Goal: Transaction & Acquisition: Purchase product/service

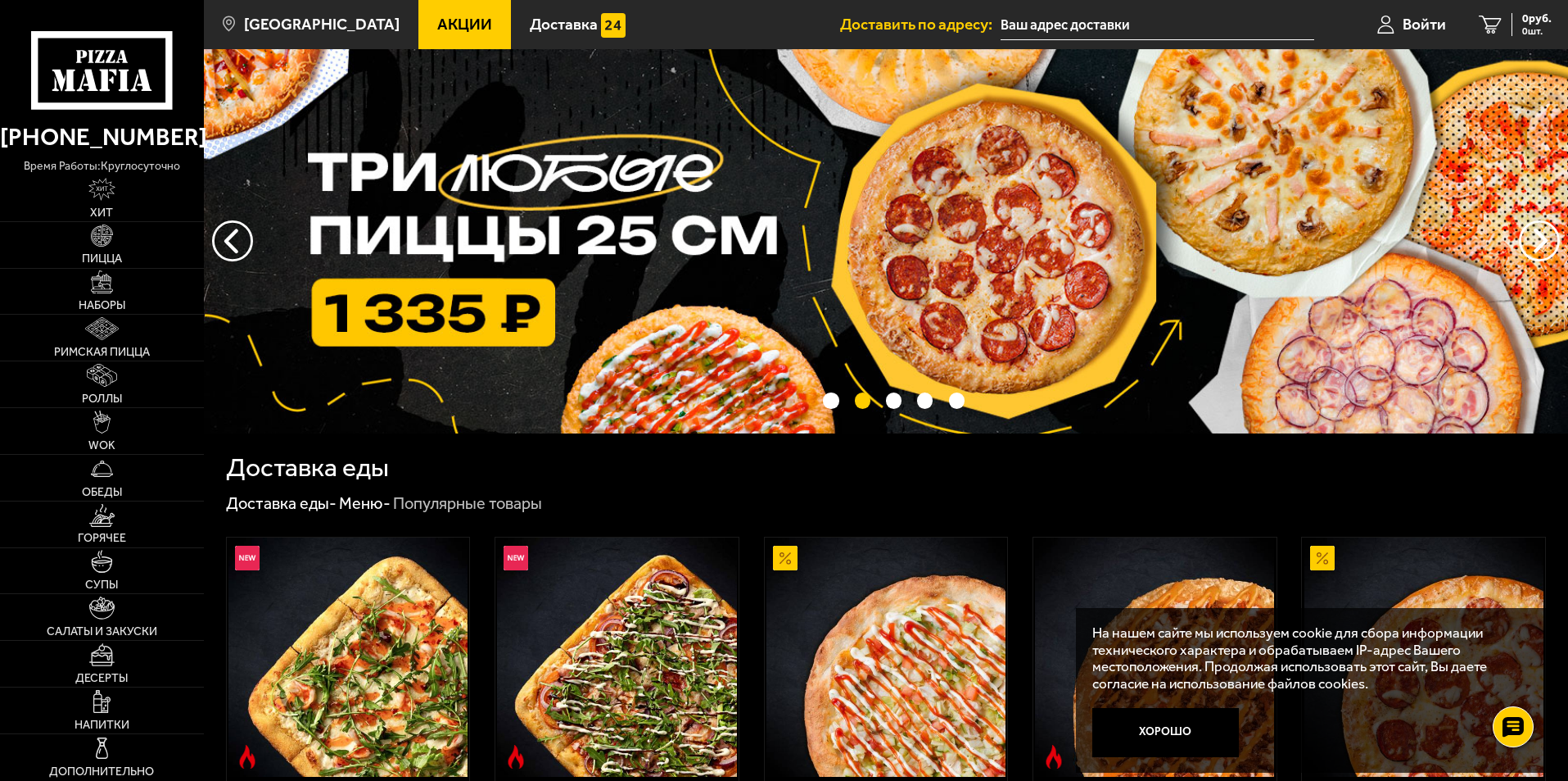
click at [609, 287] on img at bounding box center [886, 241] width 1364 height 385
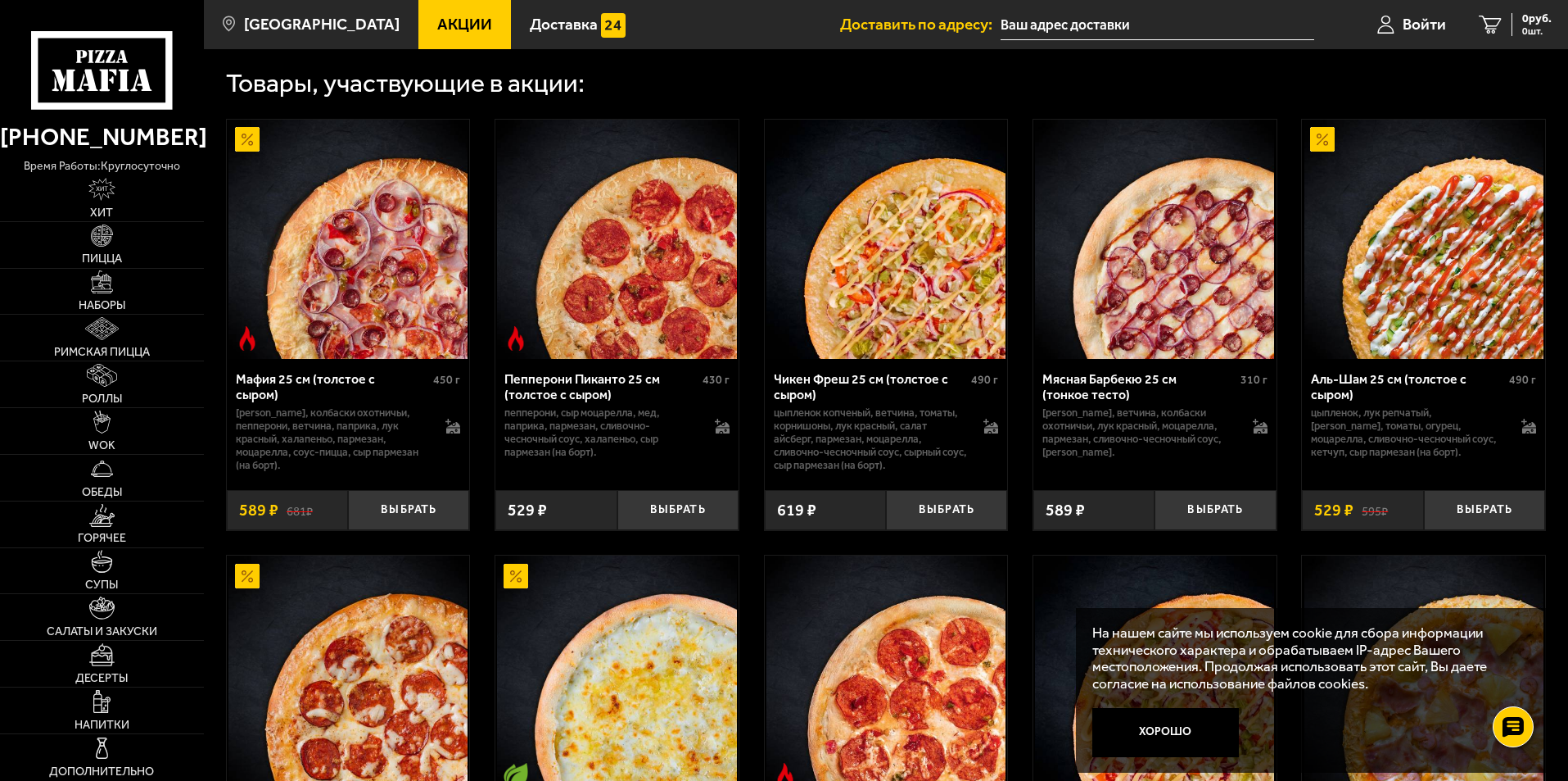
scroll to position [574, 0]
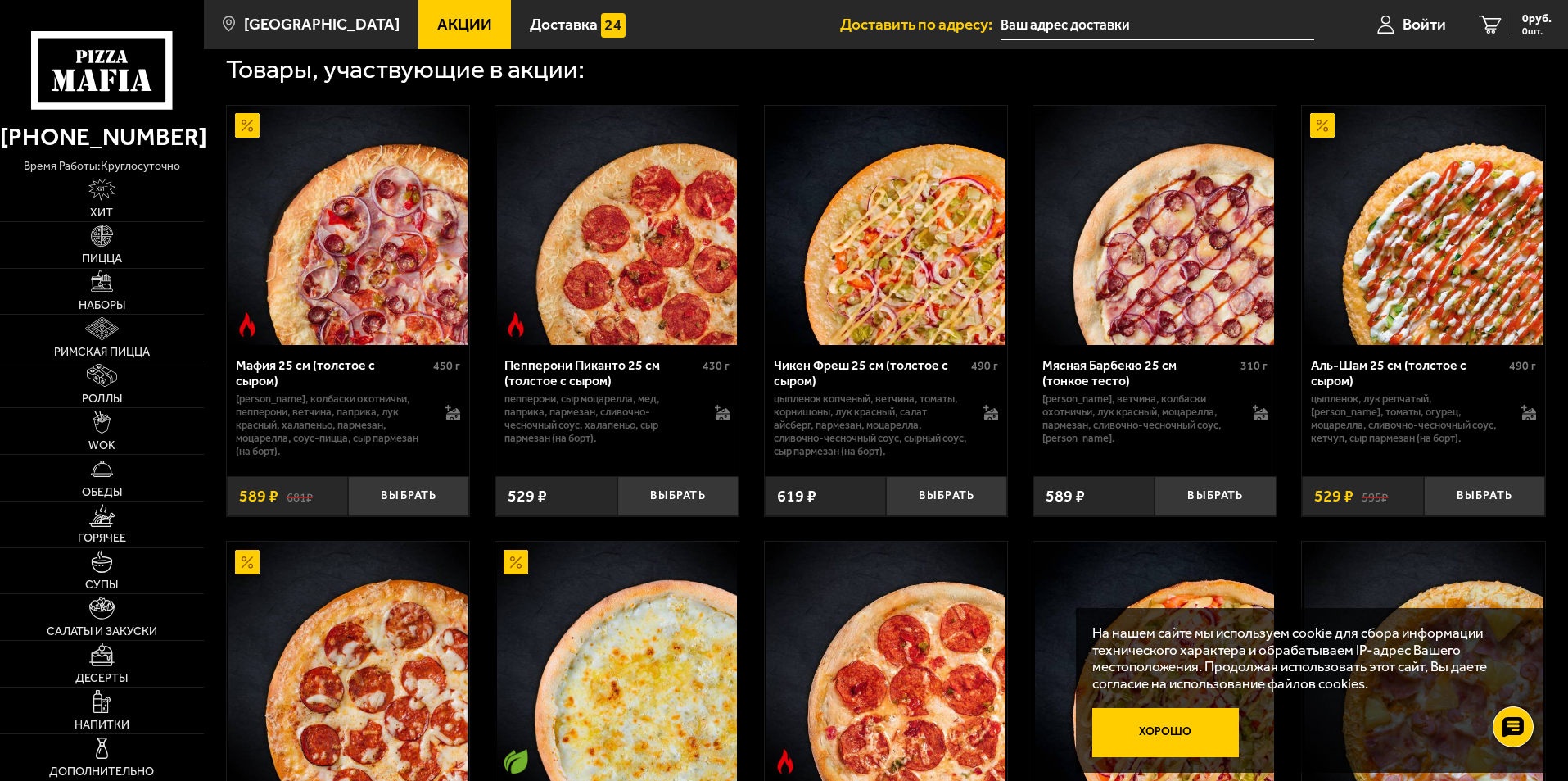
click at [1139, 737] on button "Хорошо" at bounding box center [1166, 732] width 147 height 49
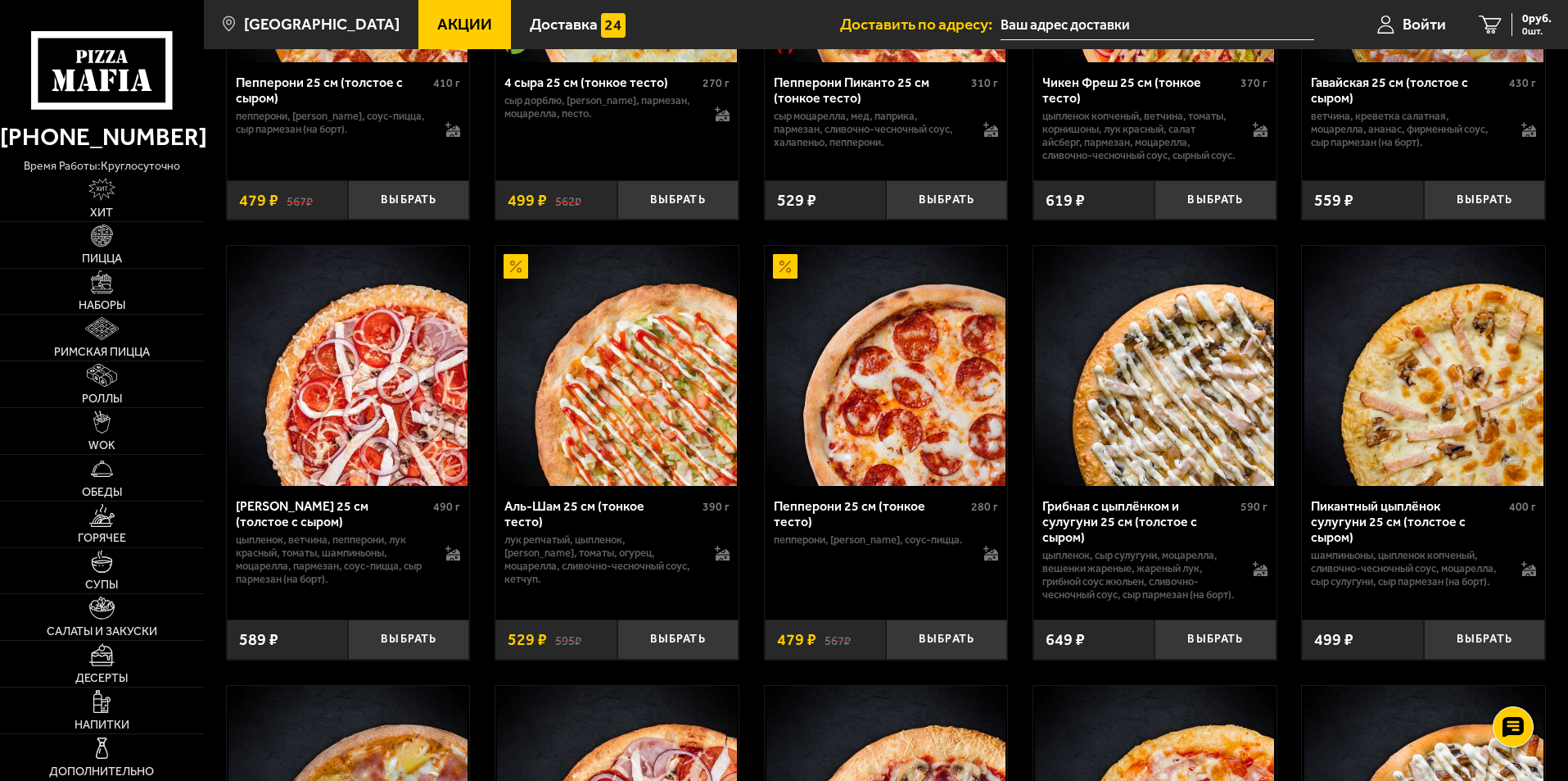
scroll to position [1311, 0]
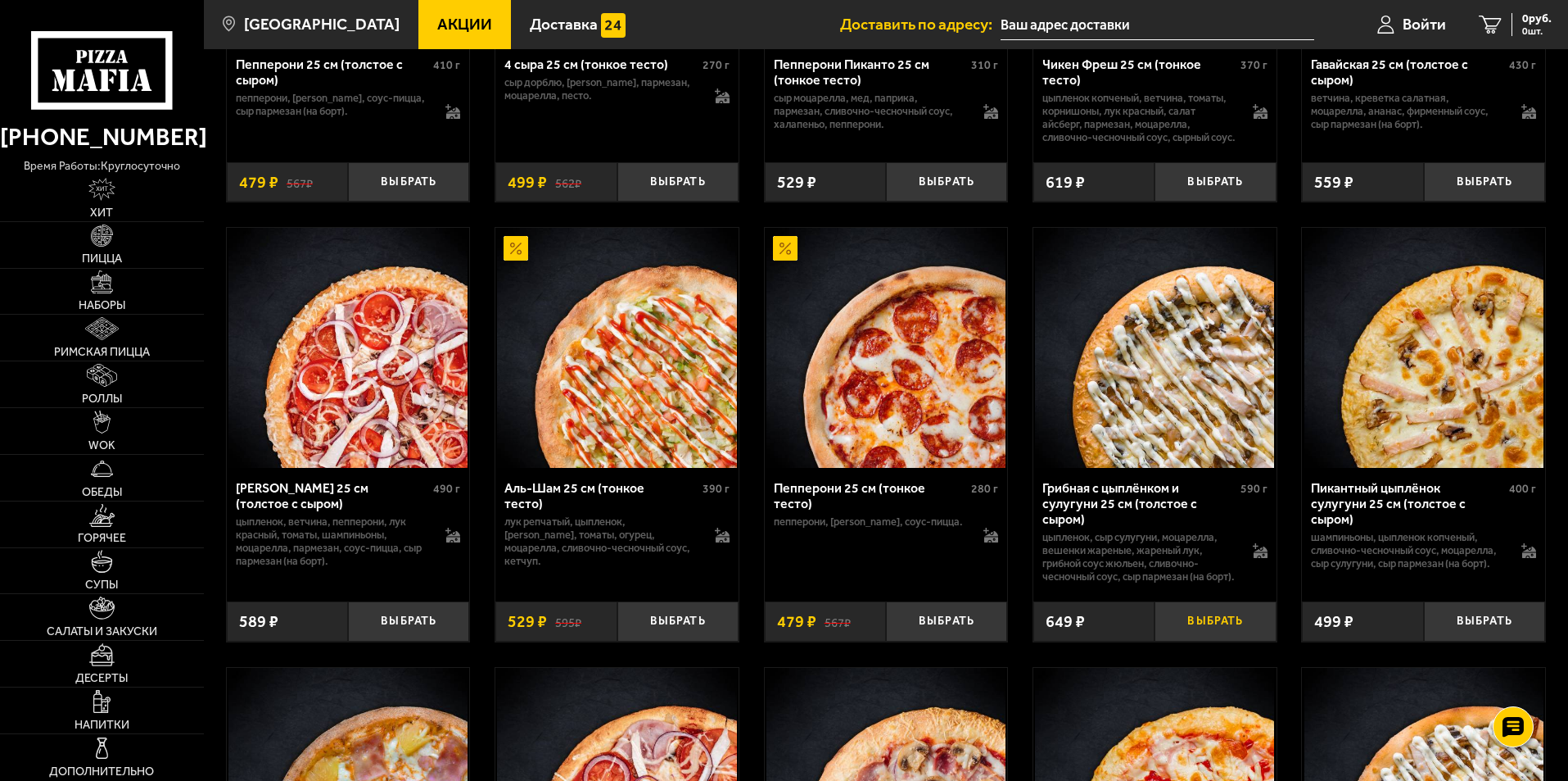
click at [1205, 641] on button "Выбрать" at bounding box center [1215, 621] width 122 height 40
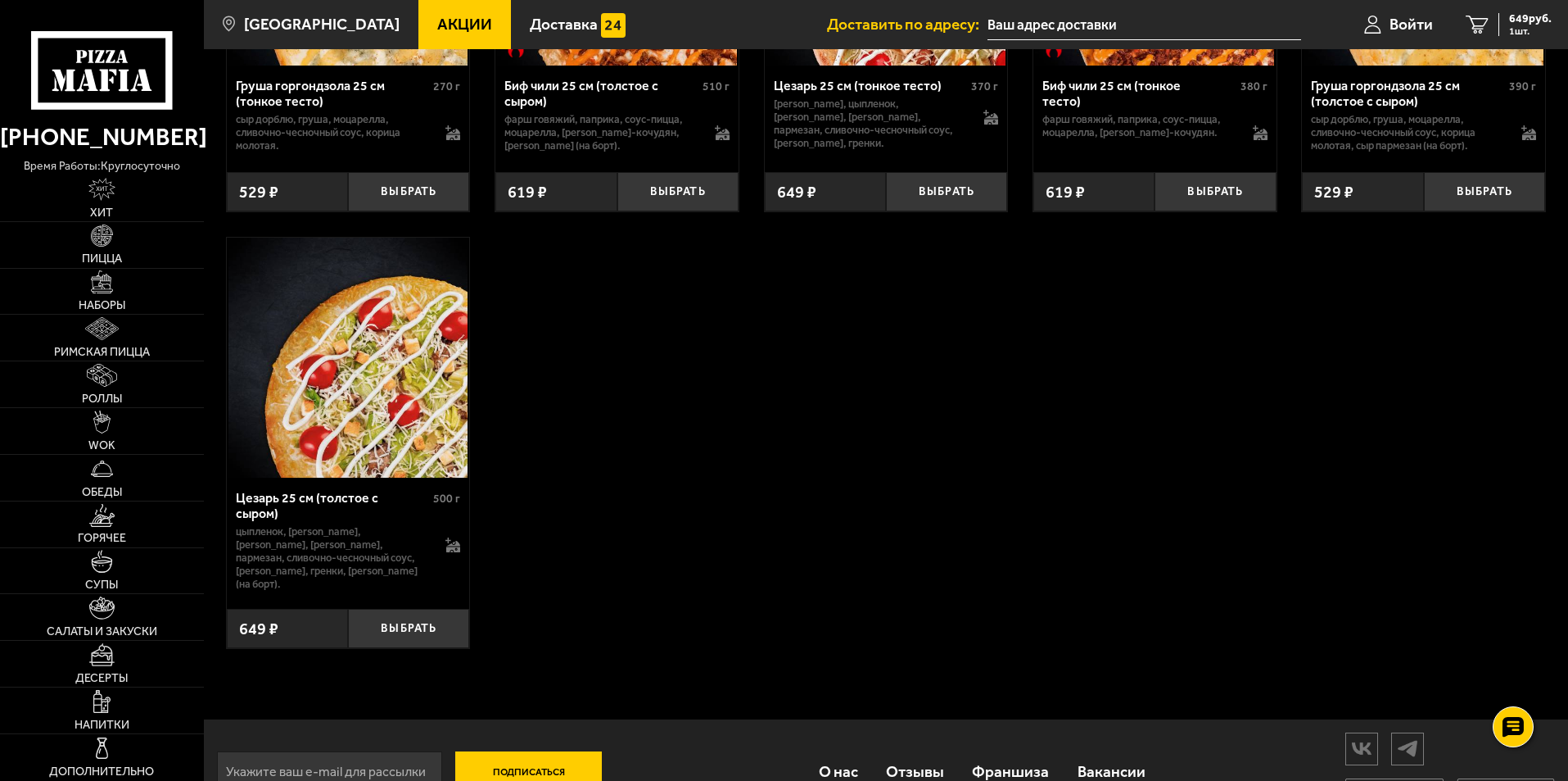
scroll to position [4752, 0]
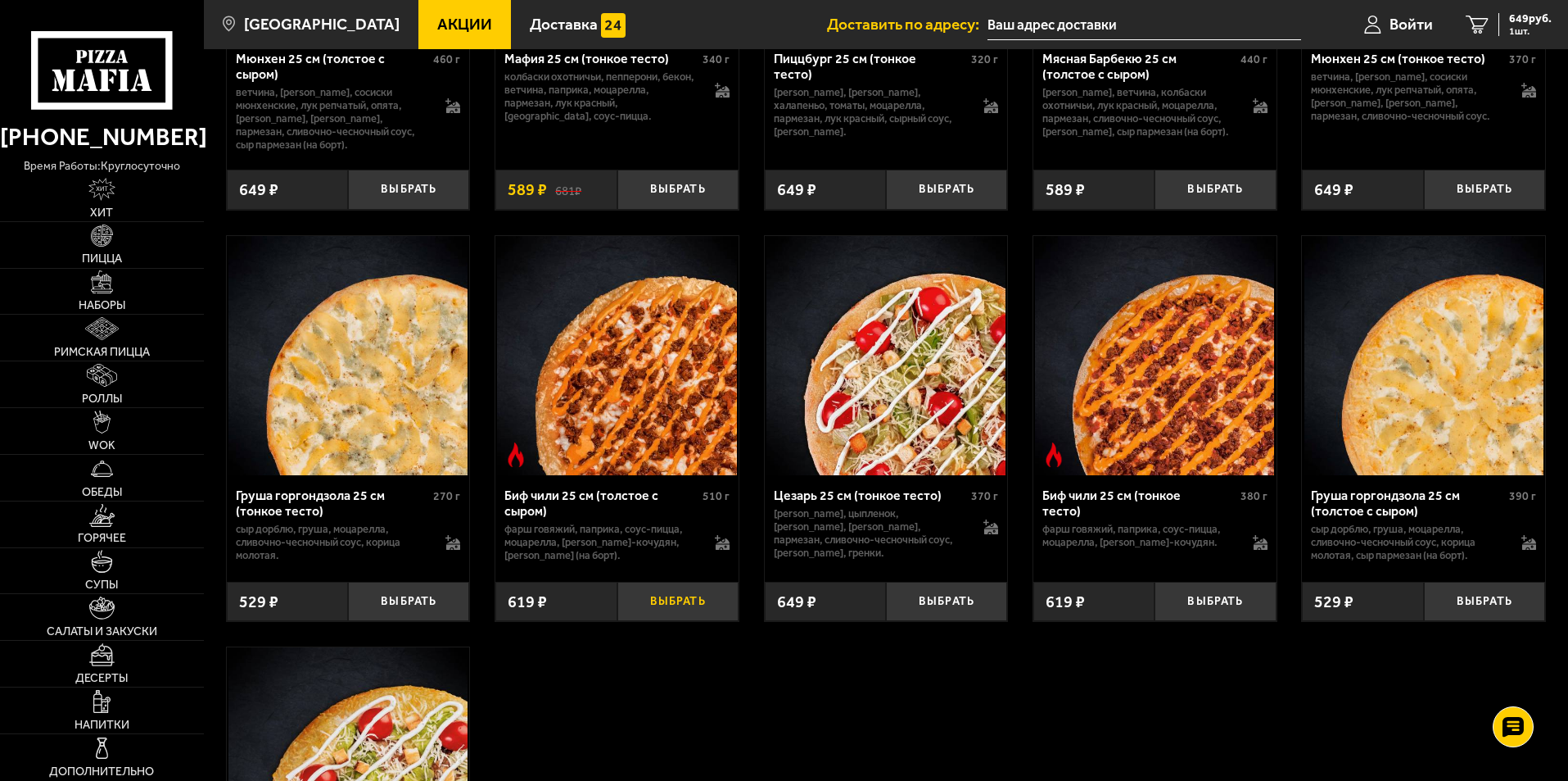
click at [695, 622] on button "Выбрать" at bounding box center [678, 601] width 122 height 40
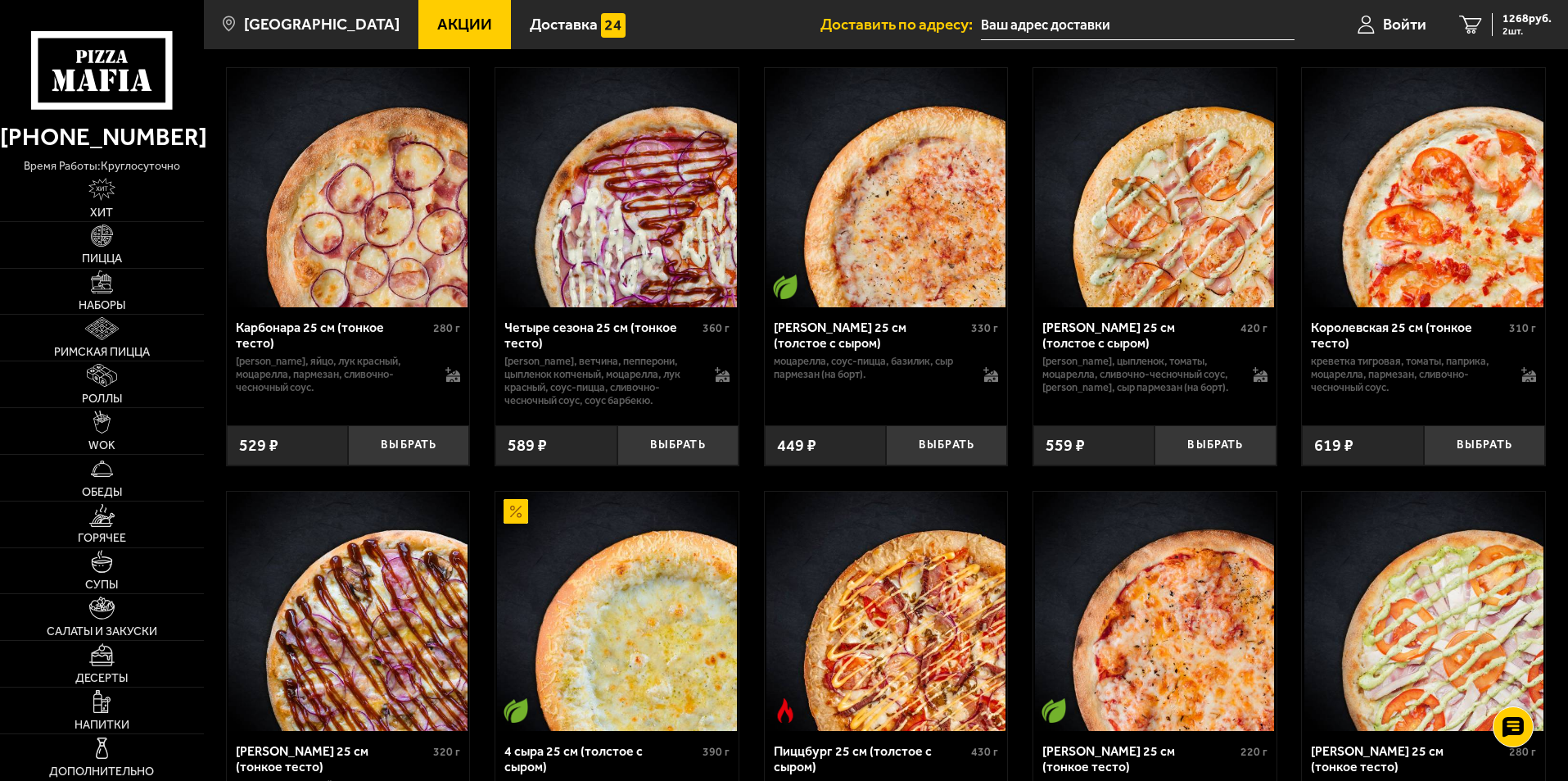
scroll to position [3605, 0]
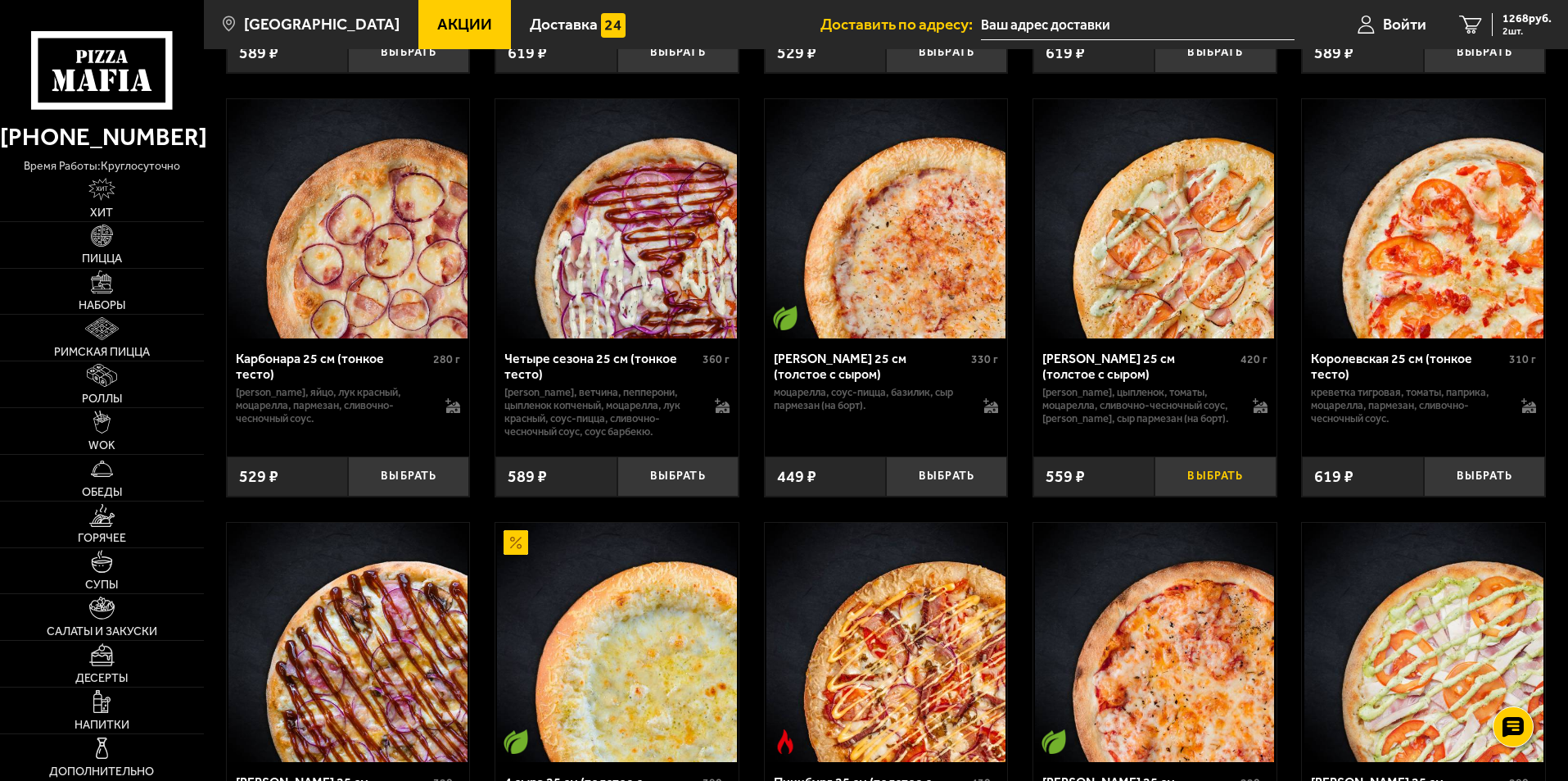
click at [1218, 497] on button "Выбрать" at bounding box center [1215, 476] width 122 height 40
drag, startPoint x: 1500, startPoint y: 28, endPoint x: 1484, endPoint y: 43, distance: 21.9
click at [1500, 28] on div "1335 руб. 3 шт." at bounding box center [1522, 24] width 60 height 23
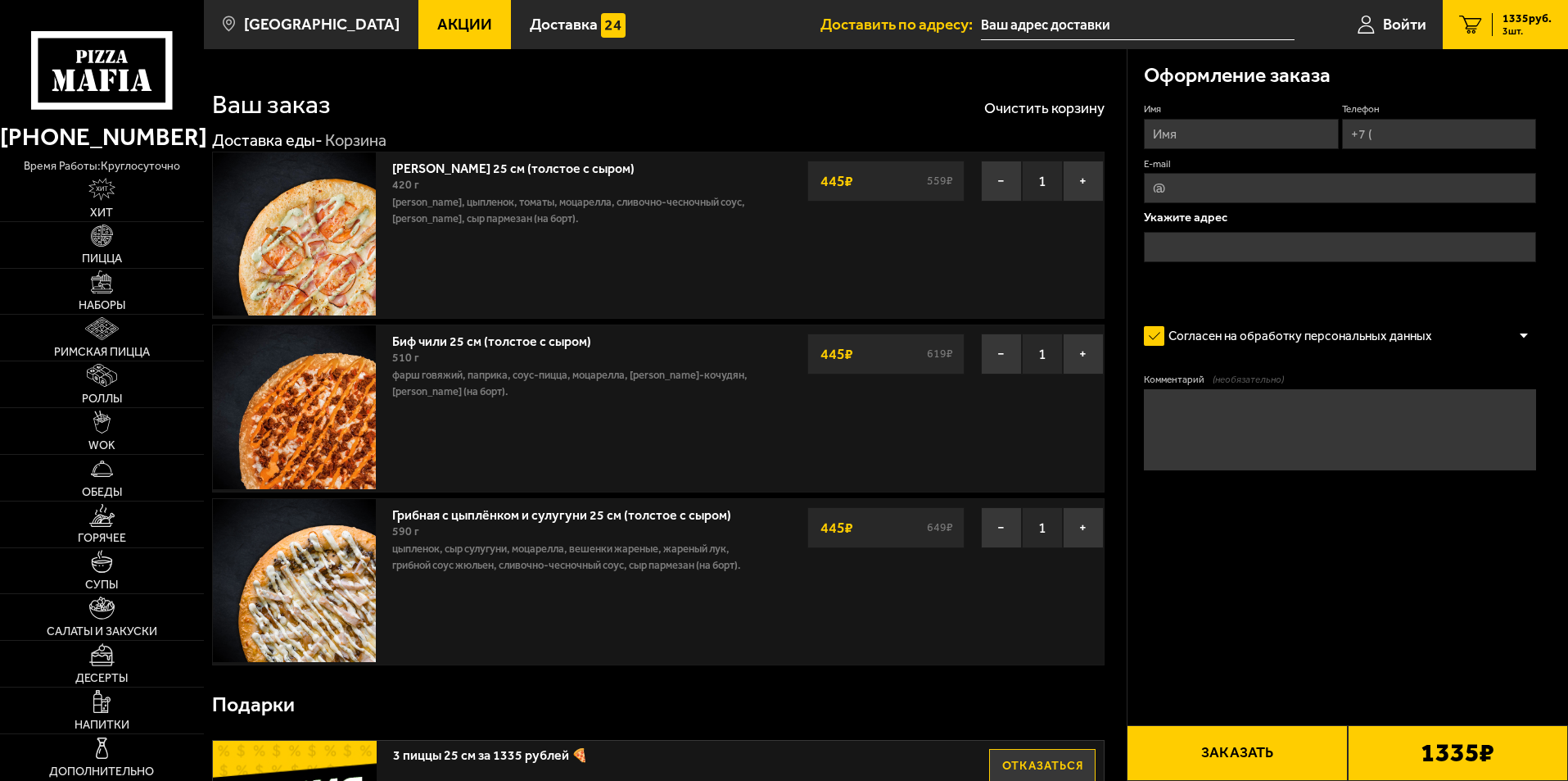
click at [1212, 146] on input "Имя" at bounding box center [1241, 134] width 194 height 30
type input "д"
type input "[PERSON_NAME]"
drag, startPoint x: 1402, startPoint y: 132, endPoint x: 1360, endPoint y: 185, distance: 67.6
click at [1402, 133] on input "Телефон" at bounding box center [1439, 134] width 194 height 30
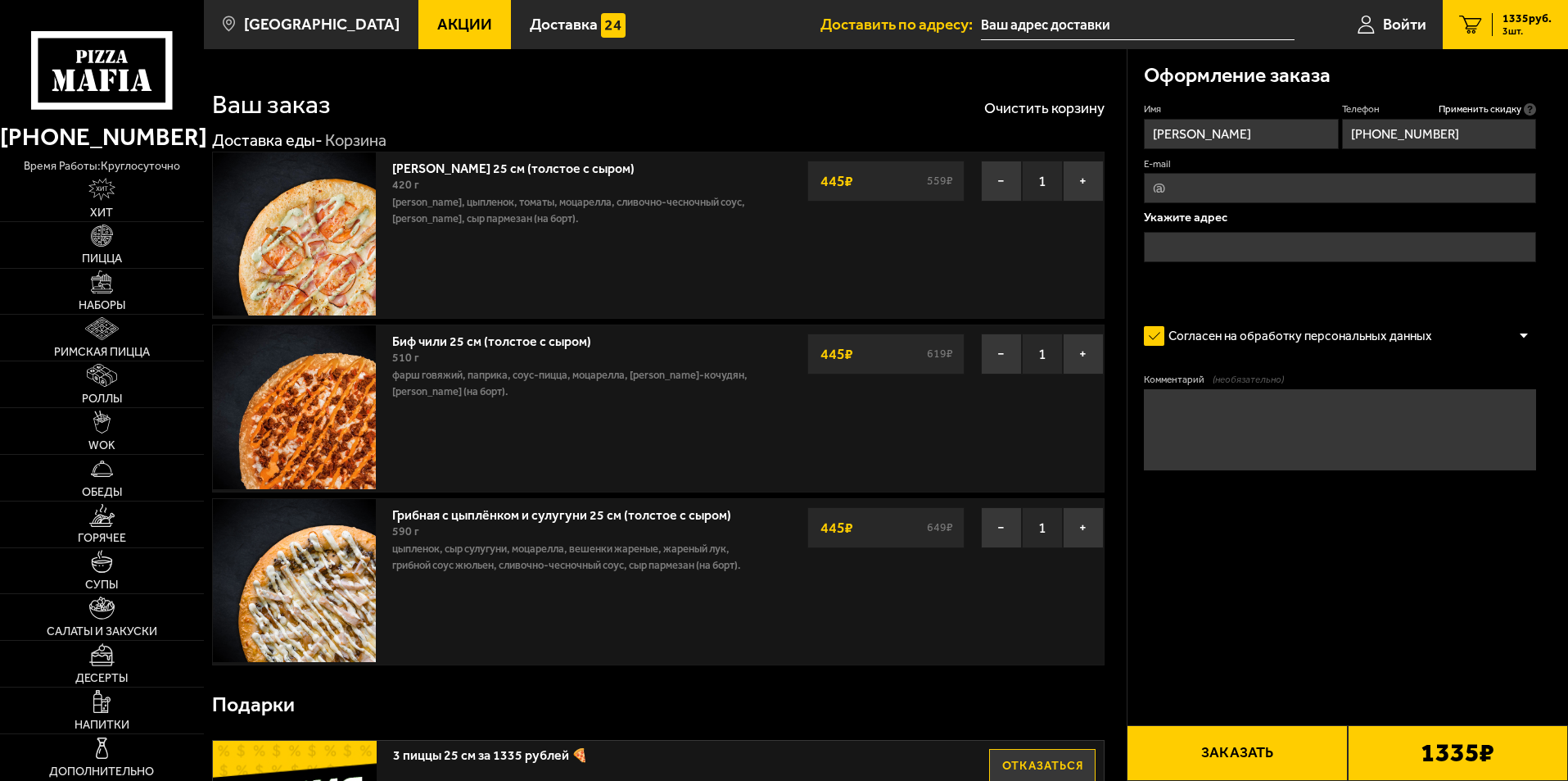
click at [1453, 131] on input "[PHONE_NUMBER]" at bounding box center [1439, 134] width 194 height 30
type input "[PHONE_NUMBER]"
drag, startPoint x: 1196, startPoint y: 188, endPoint x: 1208, endPoint y: 203, distance: 19.2
click at [1196, 189] on input "E-mail" at bounding box center [1340, 188] width 392 height 30
click at [1221, 247] on input "text" at bounding box center [1340, 247] width 392 height 30
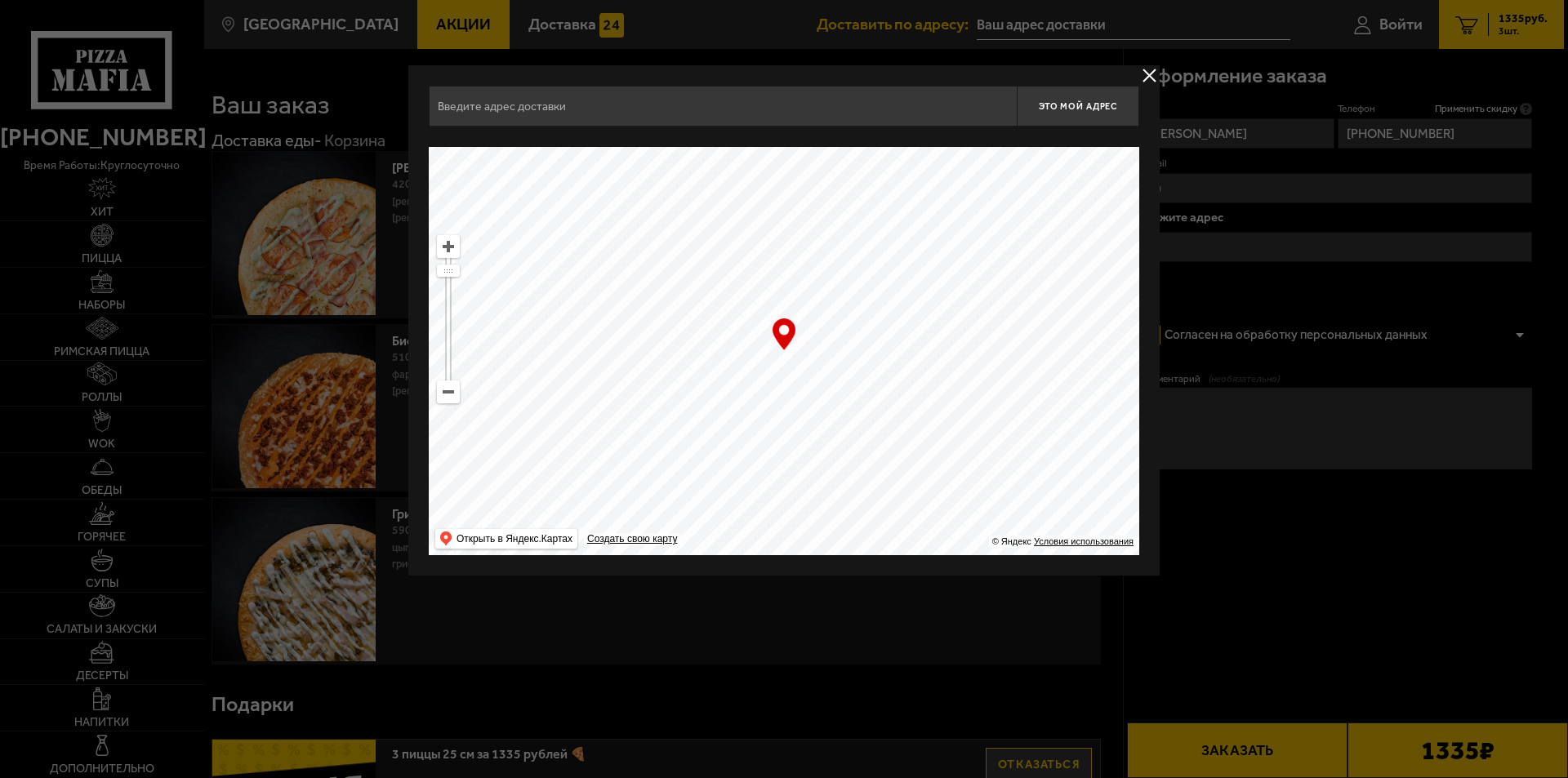
drag, startPoint x: 890, startPoint y: 276, endPoint x: 733, endPoint y: 241, distance: 160.9
click at [879, 358] on ymaps at bounding box center [784, 351] width 710 height 408
drag, startPoint x: 448, startPoint y: 274, endPoint x: 484, endPoint y: 293, distance: 40.7
click at [457, 298] on ymaps at bounding box center [448, 298] width 21 height 10
drag, startPoint x: 753, startPoint y: 266, endPoint x: 691, endPoint y: 454, distance: 198.0
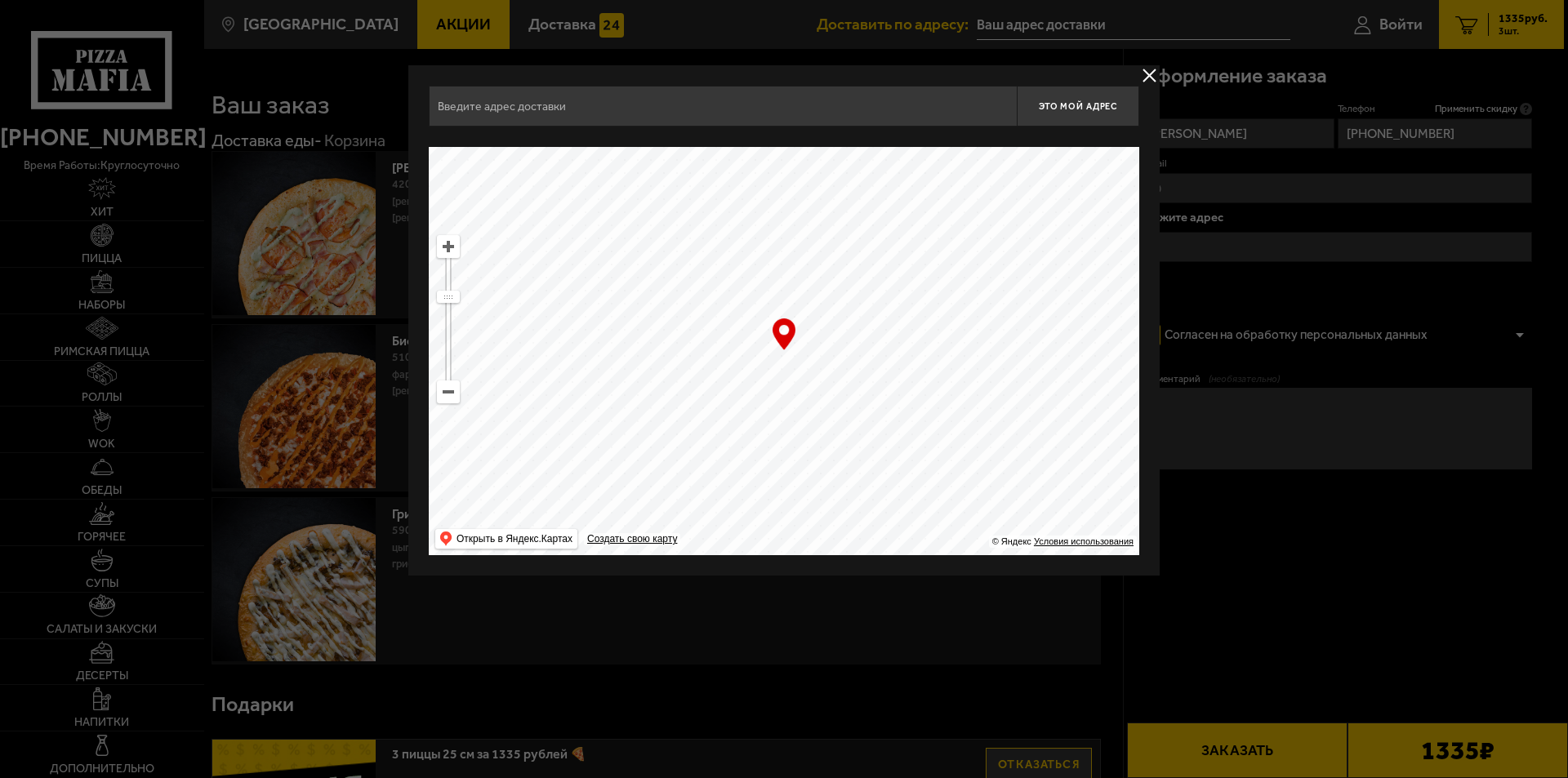
click at [690, 454] on ymaps at bounding box center [784, 351] width 710 height 408
click at [448, 252] on ymaps at bounding box center [448, 247] width 21 height 21
drag, startPoint x: 761, startPoint y: 306, endPoint x: 694, endPoint y: 340, distance: 75.1
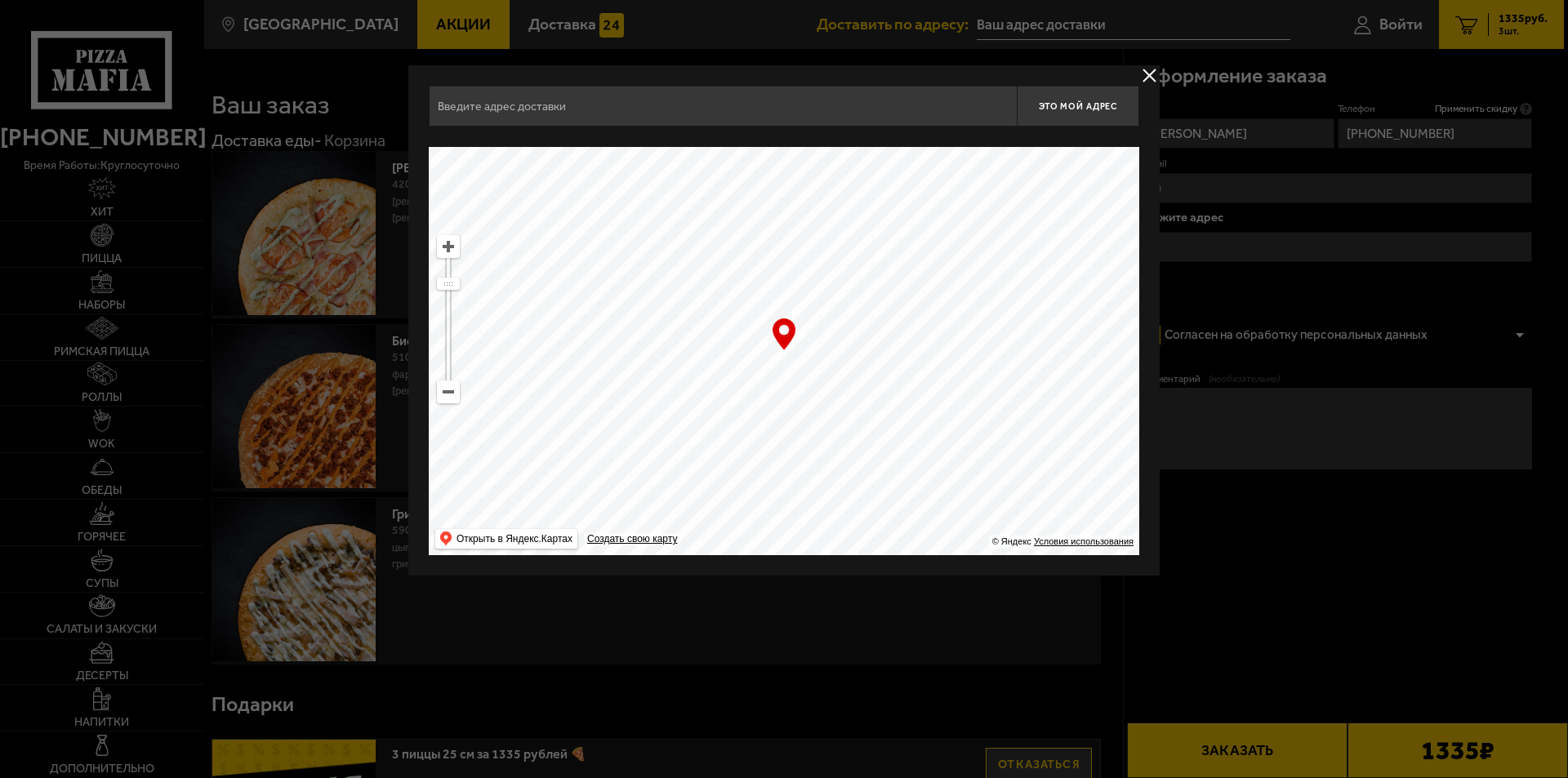
click at [694, 340] on ymaps at bounding box center [784, 351] width 710 height 408
drag, startPoint x: 710, startPoint y: 340, endPoint x: 770, endPoint y: 301, distance: 71.6
click at [770, 301] on ymaps at bounding box center [784, 351] width 710 height 408
click at [458, 251] on ymaps "… © Яндекс Условия использования Открыть в Яндекс.Картах Создать свою карту" at bounding box center [784, 351] width 710 height 408
click at [448, 251] on ymaps at bounding box center [448, 247] width 21 height 21
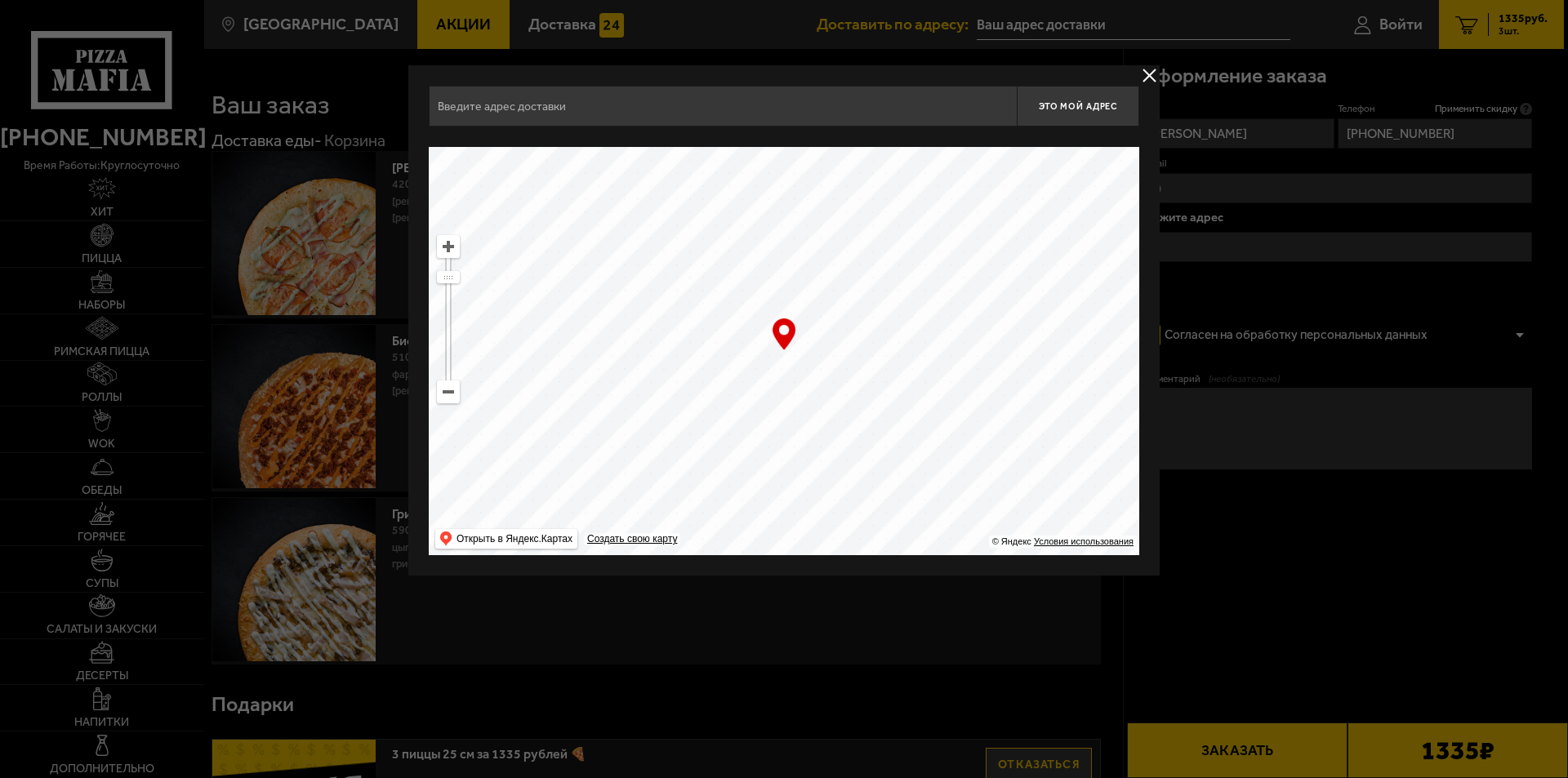
click at [448, 251] on ymaps at bounding box center [448, 247] width 21 height 21
drag, startPoint x: 691, startPoint y: 370, endPoint x: 955, endPoint y: 399, distance: 265.6
click at [955, 399] on ymaps at bounding box center [784, 351] width 710 height 408
type input "[STREET_ADDRESS]"
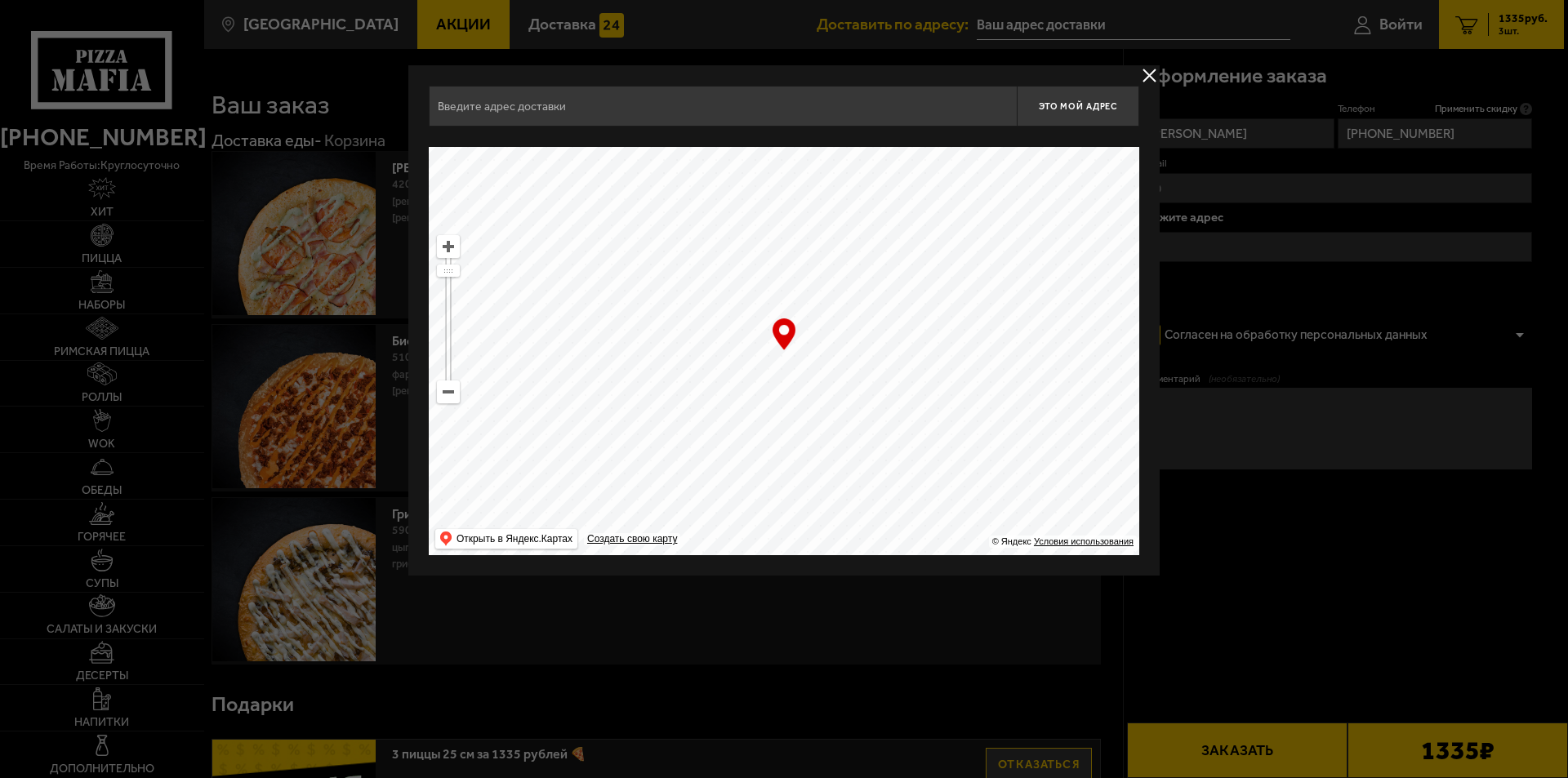
type input "[STREET_ADDRESS]"
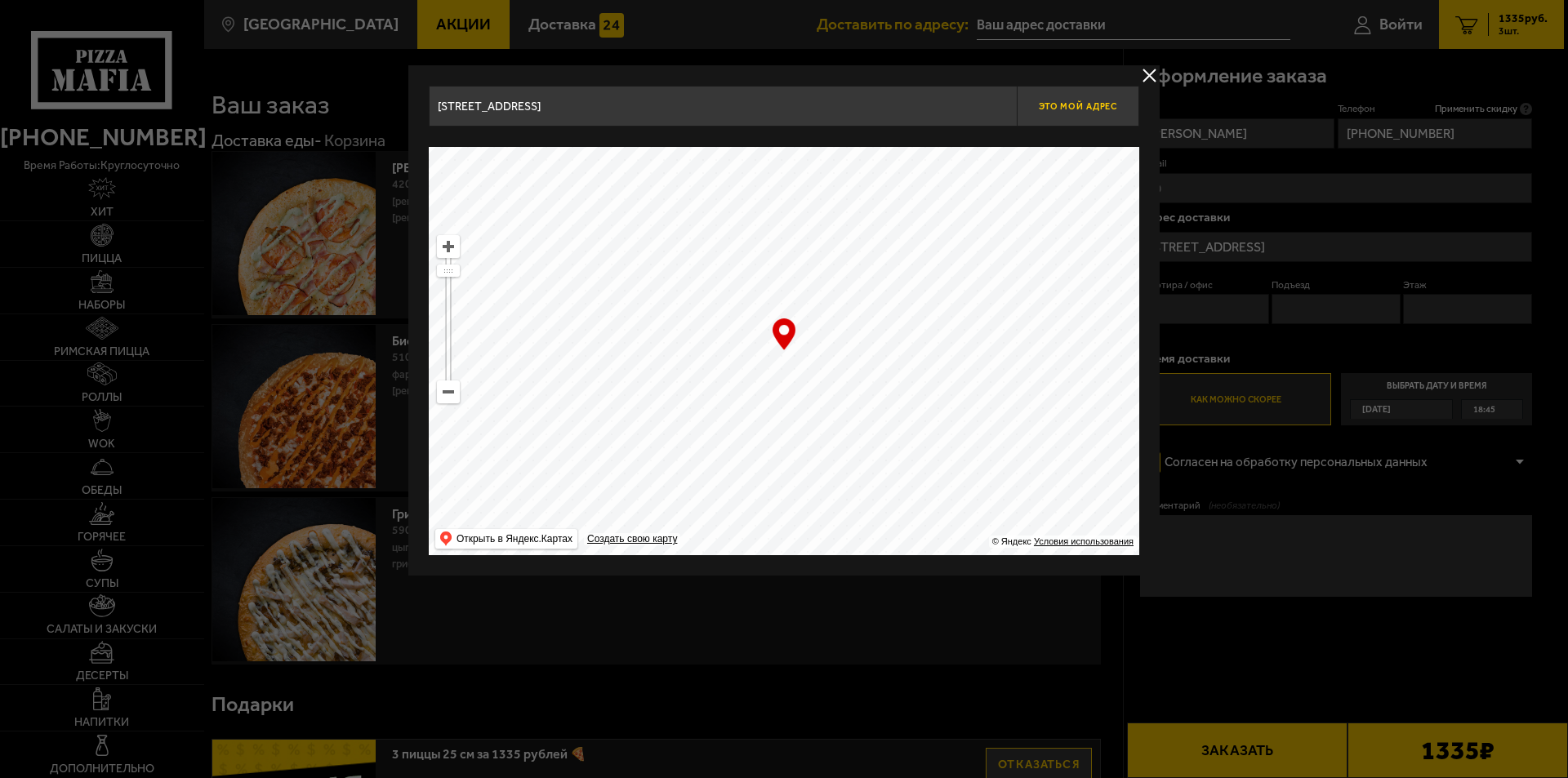
click at [1070, 115] on button "Это мой адрес" at bounding box center [1078, 106] width 123 height 41
type input "[STREET_ADDRESS]"
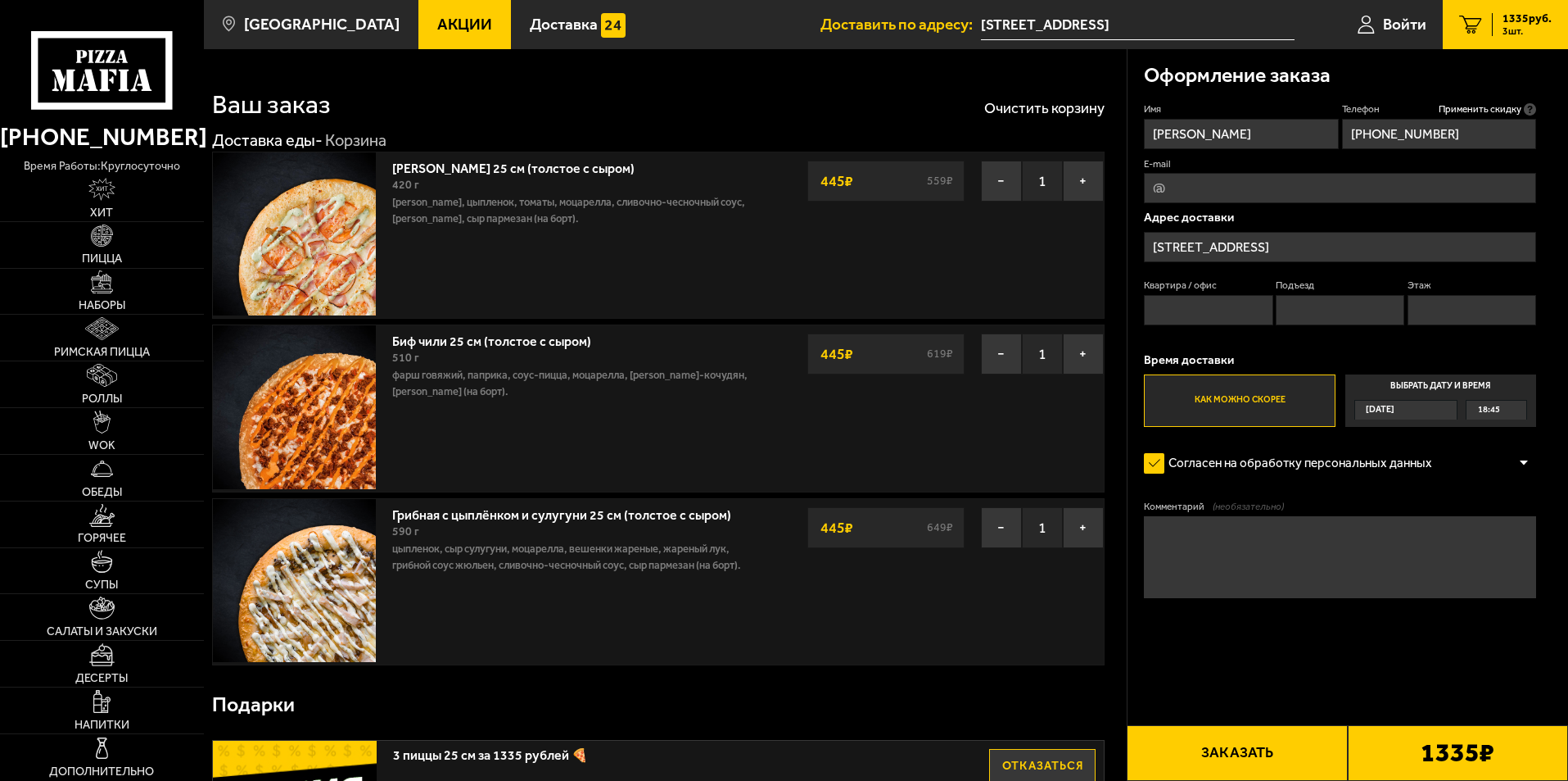
click at [1201, 318] on input "Квартира / офис" at bounding box center [1209, 309] width 128 height 30
type input "84"
click at [1328, 319] on input "Подъезд" at bounding box center [1340, 309] width 128 height 30
type input "2"
drag, startPoint x: 1454, startPoint y: 321, endPoint x: 1438, endPoint y: 331, distance: 18.9
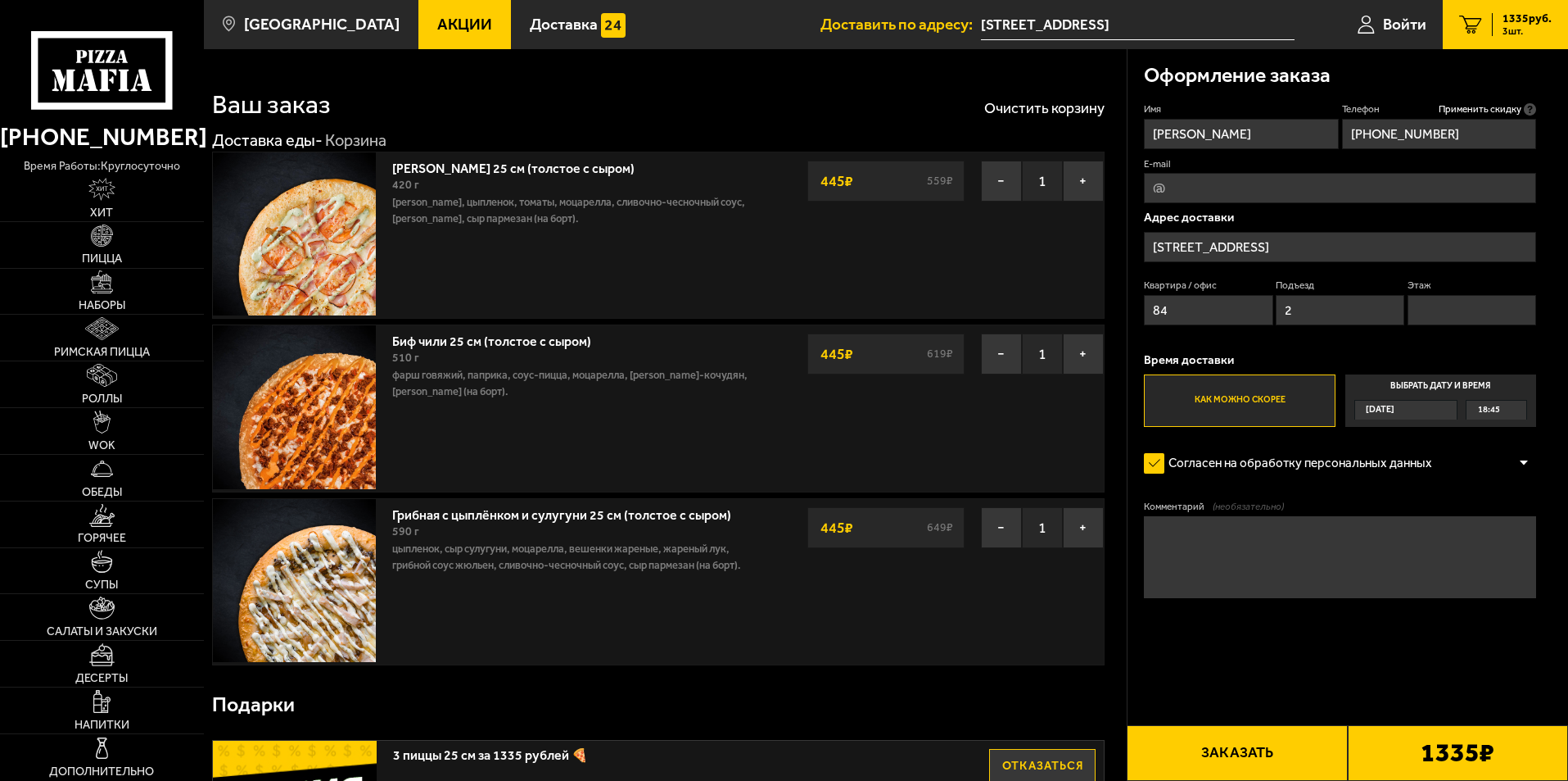
click at [1452, 324] on input "Этаж" at bounding box center [1472, 309] width 128 height 30
type input "4"
drag, startPoint x: 1215, startPoint y: 182, endPoint x: 1191, endPoint y: 209, distance: 36.1
click at [1215, 183] on input "E-mail" at bounding box center [1340, 188] width 392 height 30
type input "е"
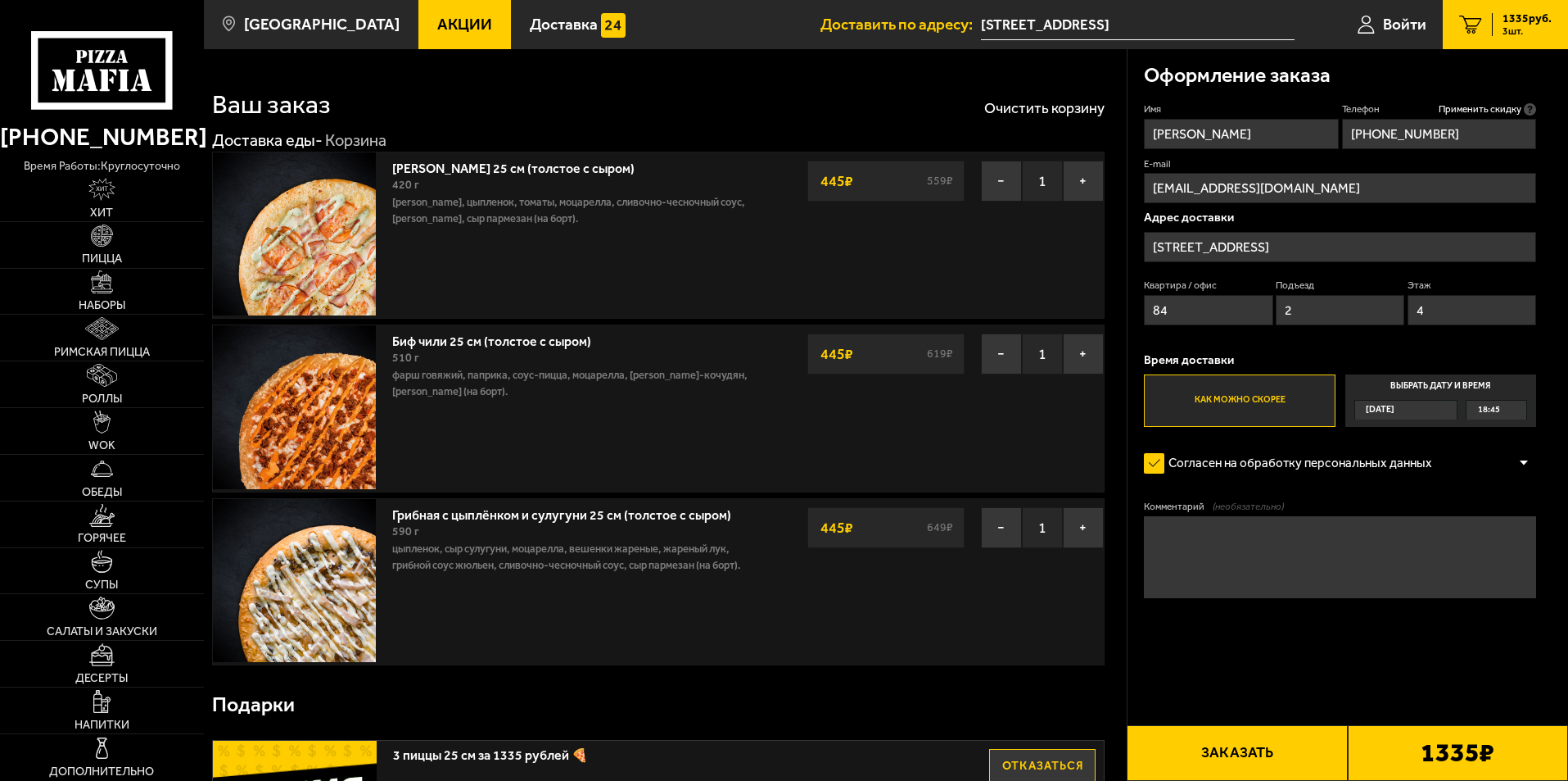
type input "[EMAIL_ADDRESS][DOMAIN_NAME]"
click at [1274, 751] on button "Заказать" at bounding box center [1237, 753] width 220 height 56
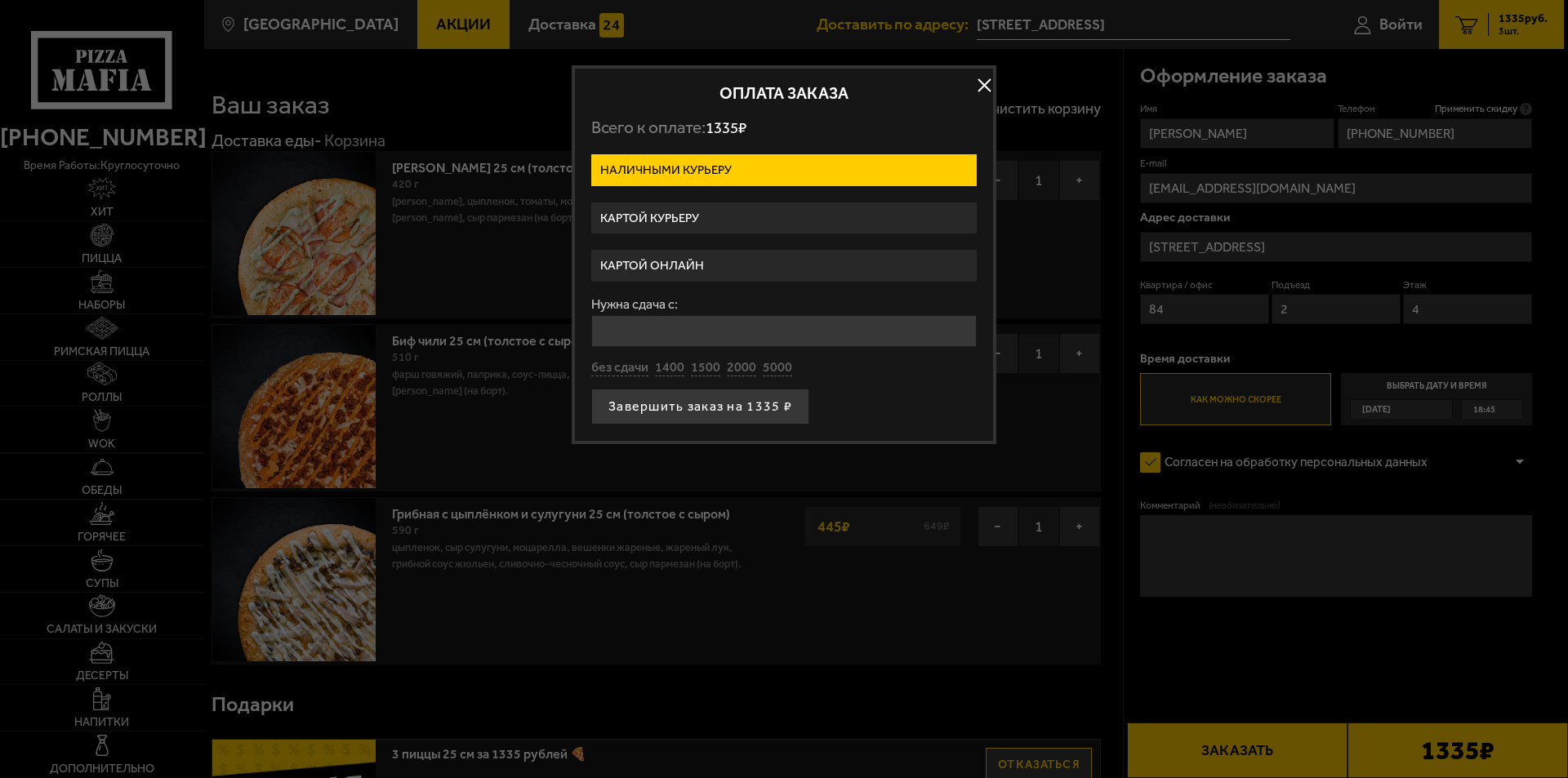
click at [716, 218] on label "Картой курьеру" at bounding box center [784, 218] width 386 height 32
click at [0, 0] on input "Картой курьеру" at bounding box center [0, 0] width 0 height 0
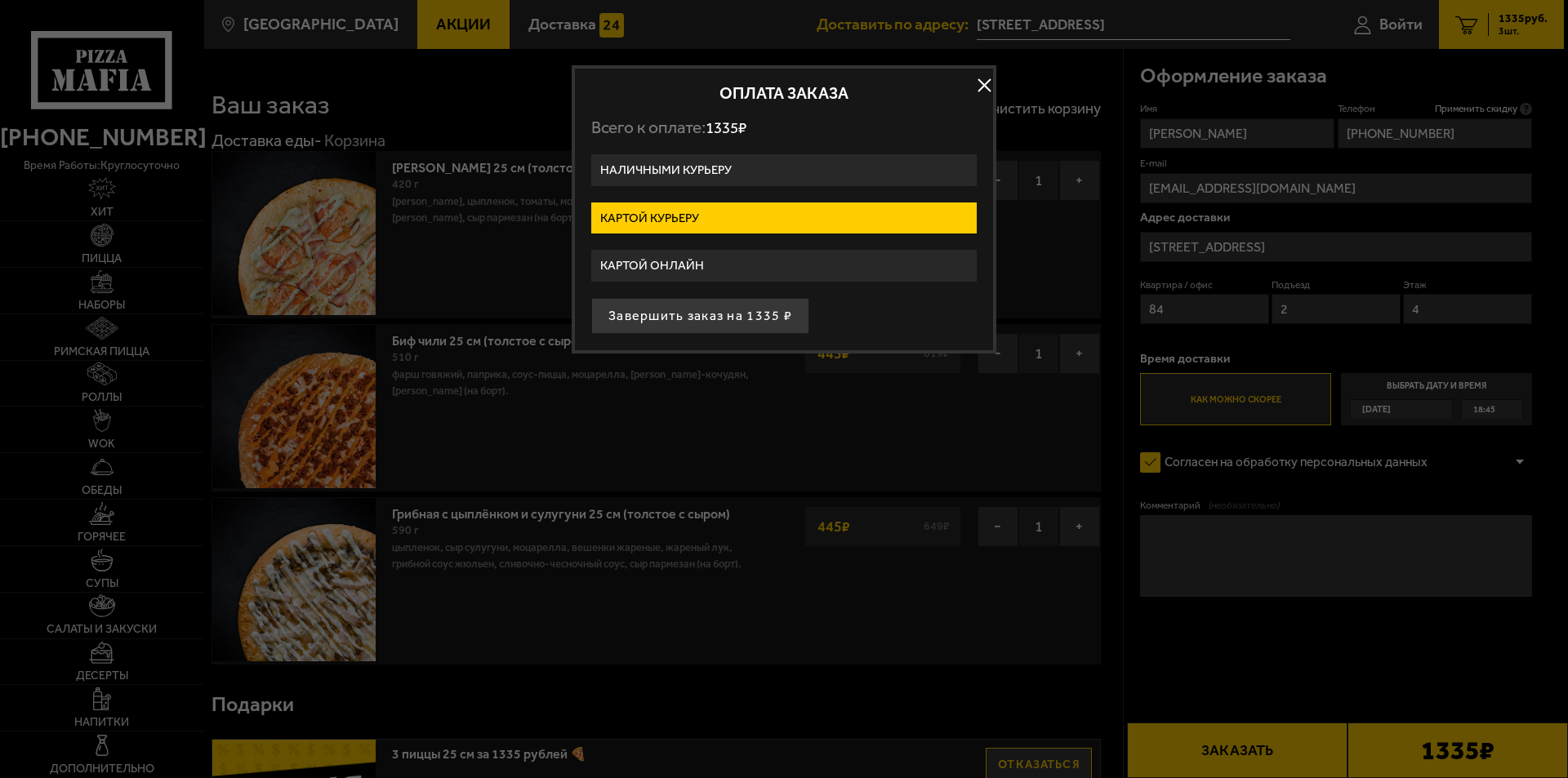
click at [731, 165] on label "Наличными курьеру" at bounding box center [784, 170] width 386 height 32
click at [0, 0] on input "Наличными курьеру" at bounding box center [0, 0] width 0 height 0
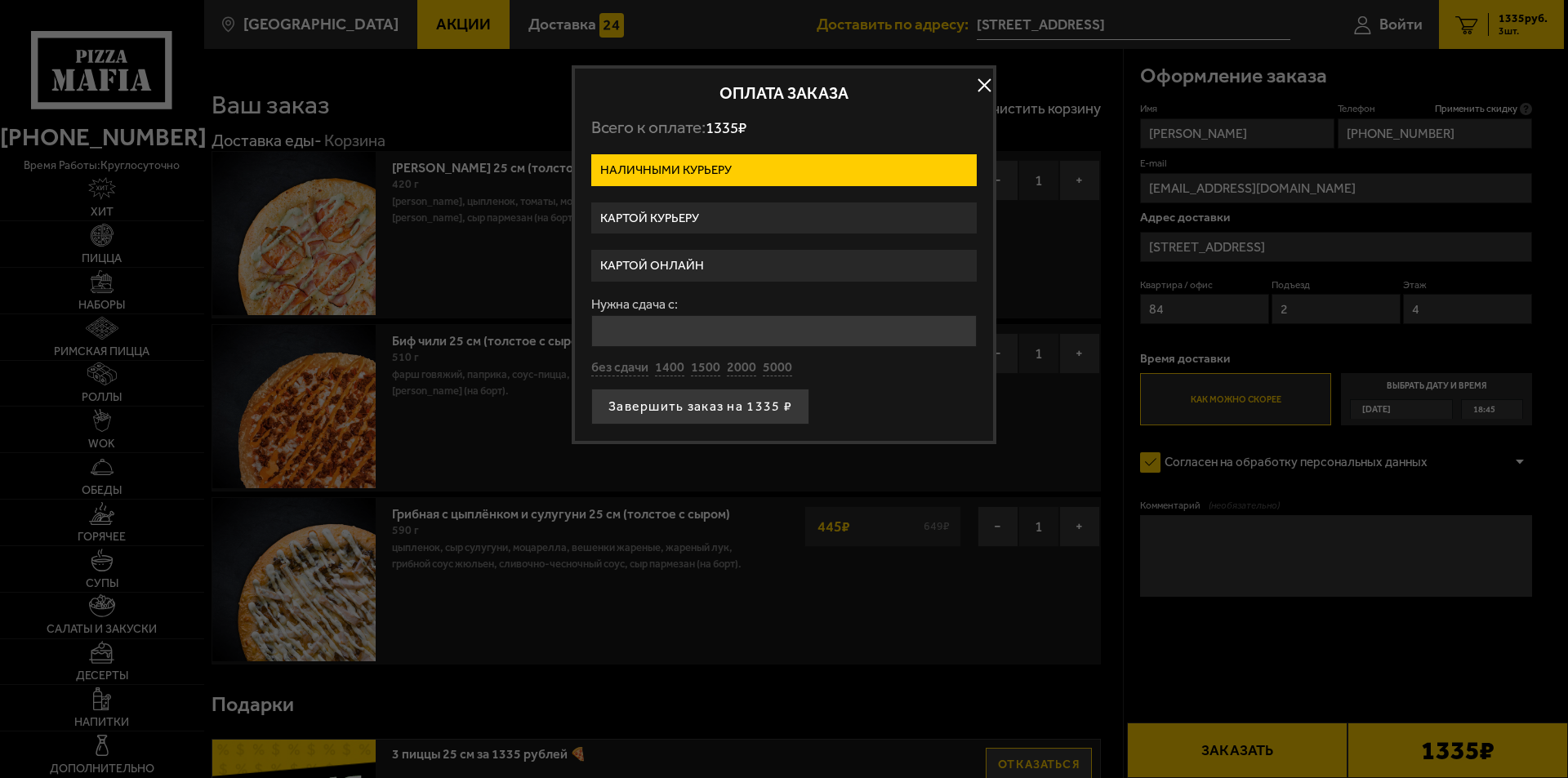
click at [731, 218] on label "Картой курьеру" at bounding box center [784, 218] width 386 height 32
click at [0, 0] on input "Картой курьеру" at bounding box center [0, 0] width 0 height 0
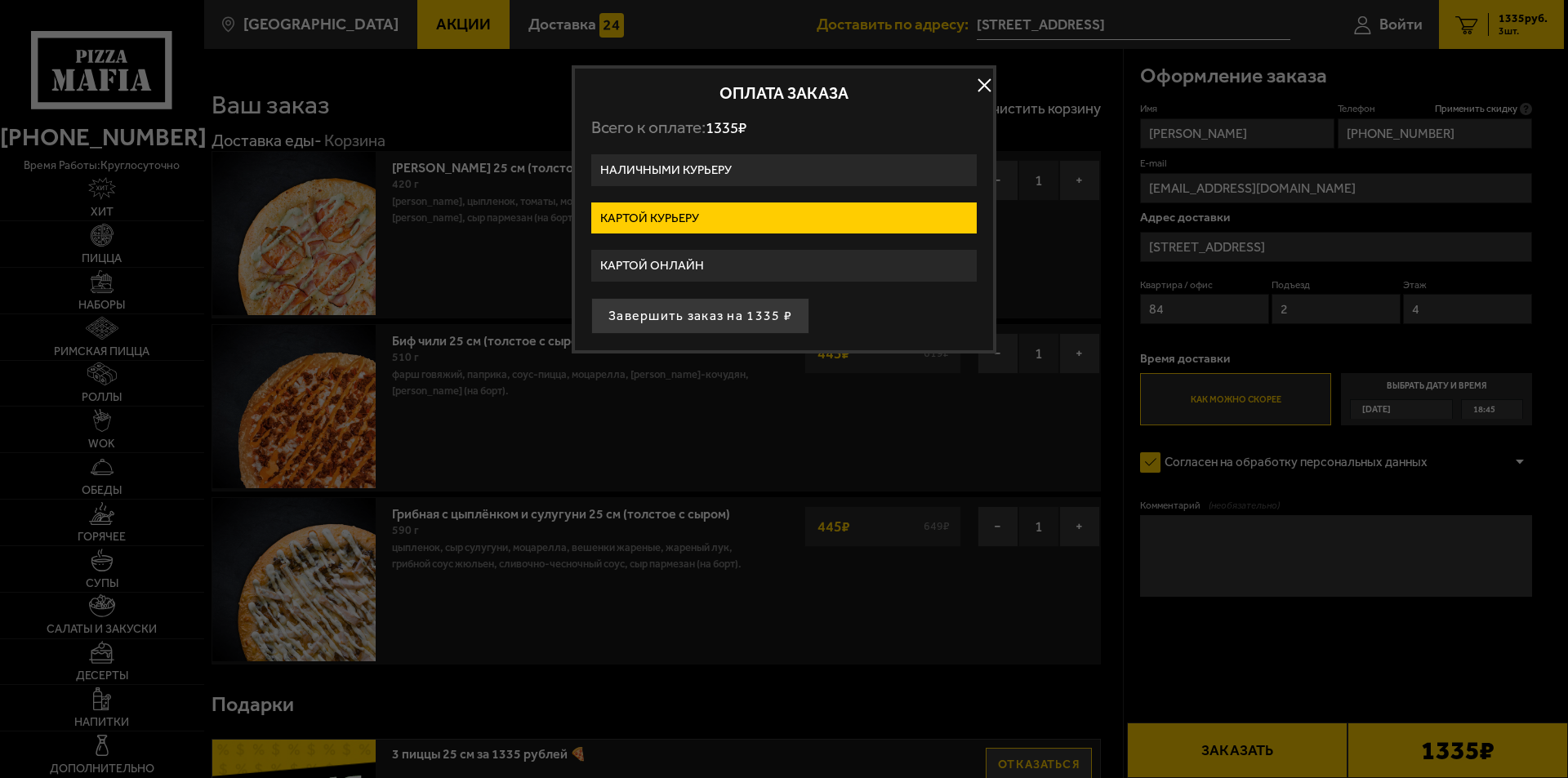
drag, startPoint x: 727, startPoint y: 318, endPoint x: 741, endPoint y: 323, distance: 14.9
click at [727, 318] on button "Завершить заказ на 1335 ₽" at bounding box center [700, 316] width 218 height 36
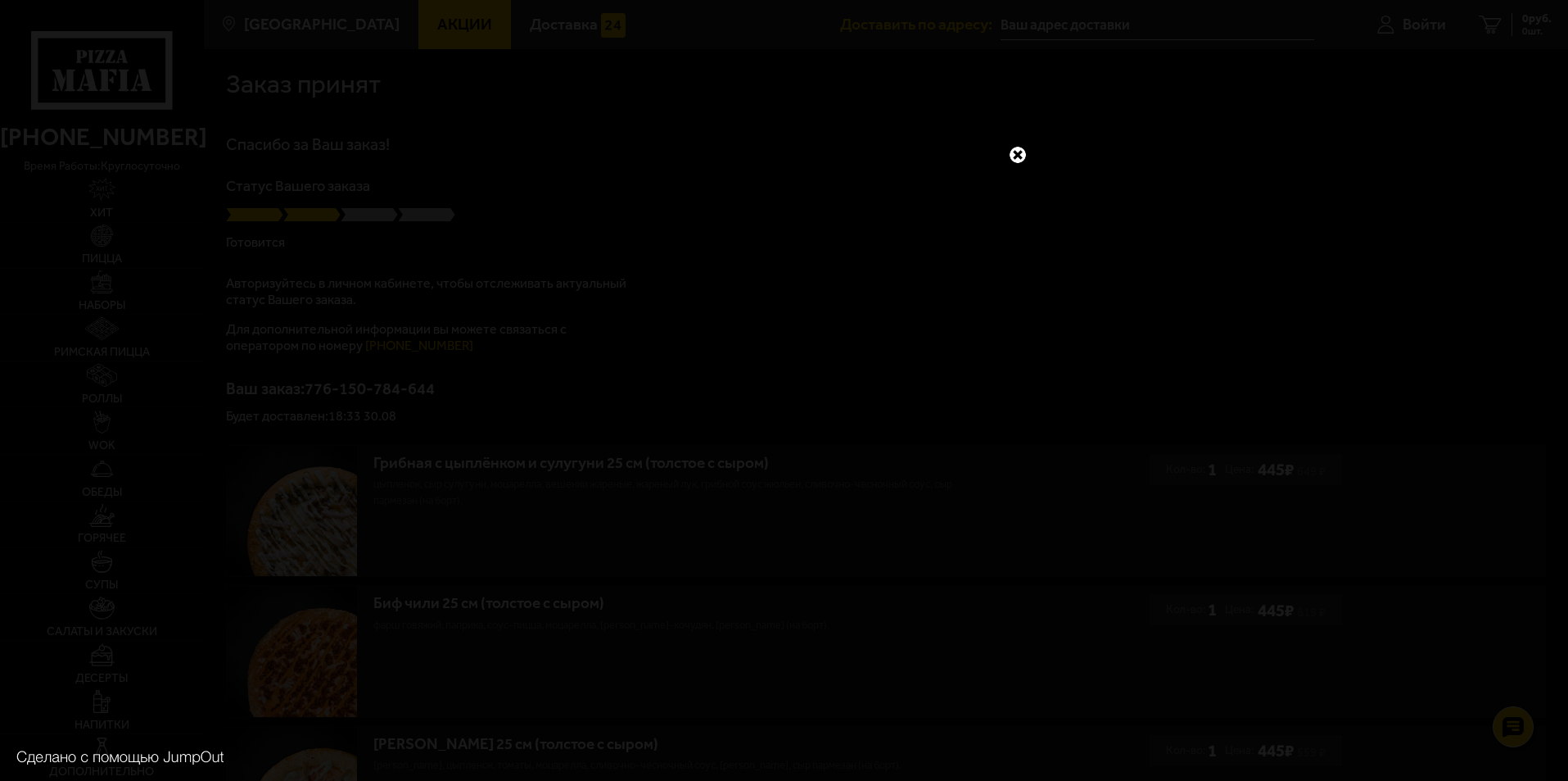
click at [1017, 155] on link at bounding box center [1018, 154] width 21 height 21
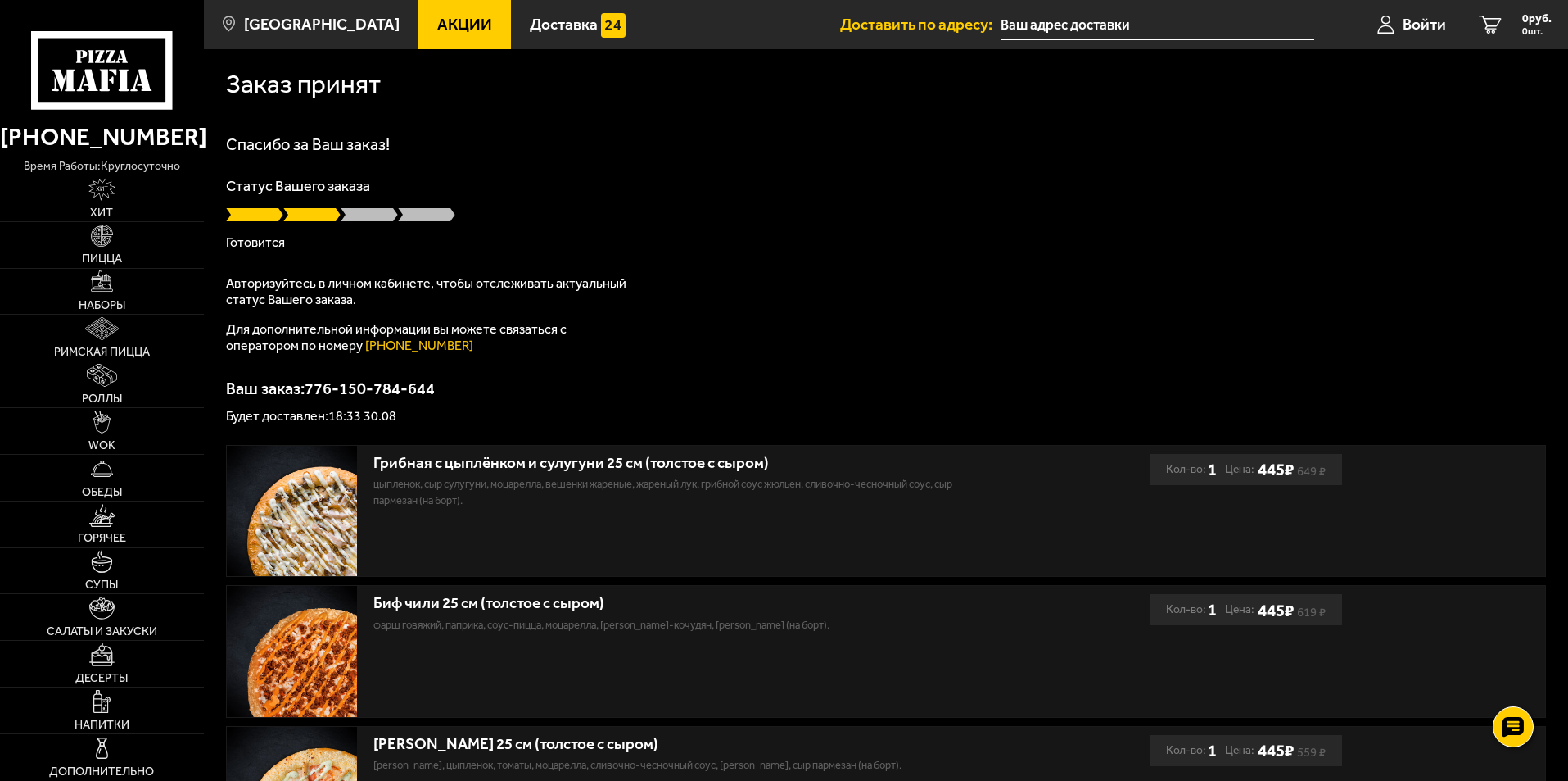
click at [1109, 338] on div "Спасибо за Ваш заказ! Статус Вашего заказа Готовится Авторизуйтесь в личном каб…" at bounding box center [886, 279] width 1320 height 287
click at [567, 262] on div "Спасибо за Ваш заказ! Статус Вашего заказа В пути Авторизуйтесь в личном кабине…" at bounding box center [886, 279] width 1320 height 287
